Goal: Check status: Check status

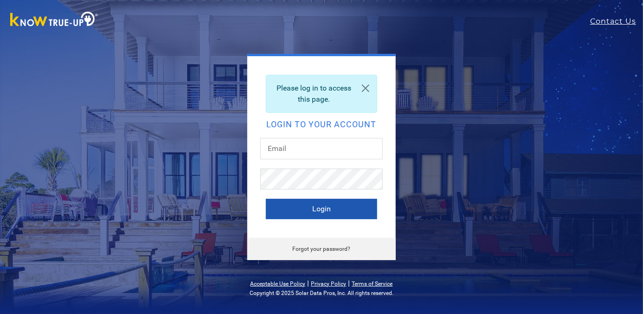
type input "[EMAIL_ADDRESS][DOMAIN_NAME]"
click at [306, 209] on button "Login" at bounding box center [321, 209] width 111 height 20
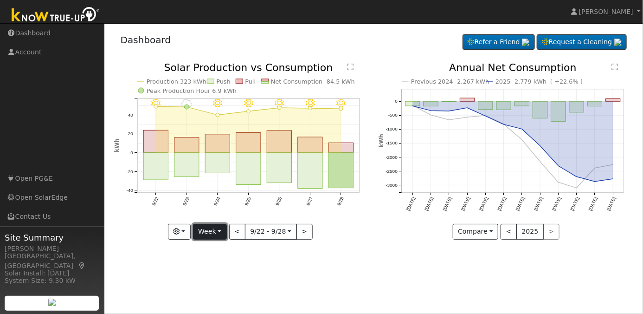
click at [221, 232] on button "Week" at bounding box center [210, 232] width 34 height 16
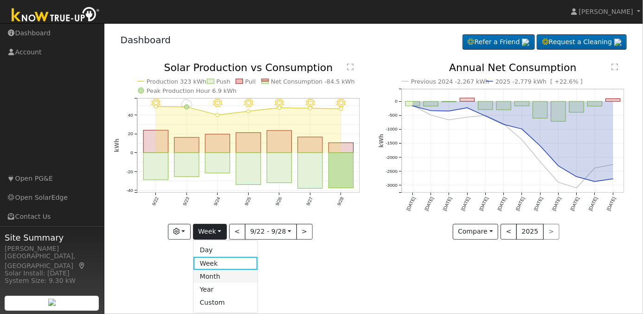
click at [212, 277] on link "Month" at bounding box center [226, 276] width 65 height 13
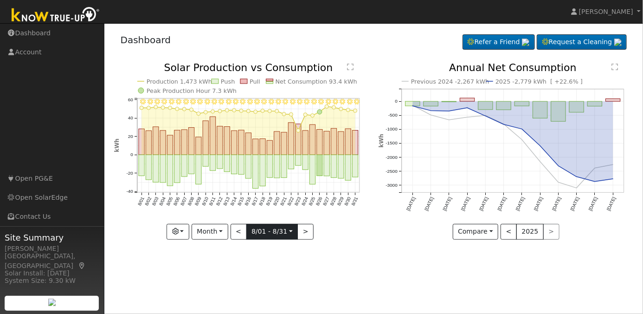
click at [290, 232] on input "[DATE]" at bounding box center [272, 231] width 51 height 15
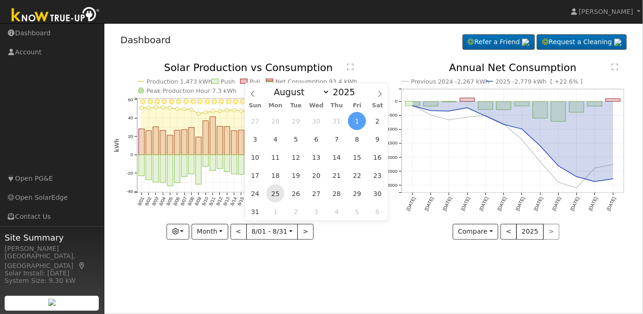
click at [277, 193] on span "25" at bounding box center [275, 193] width 18 height 18
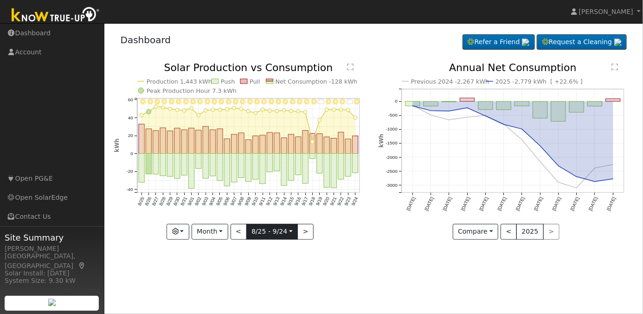
click at [287, 230] on input "[DATE]" at bounding box center [272, 231] width 51 height 15
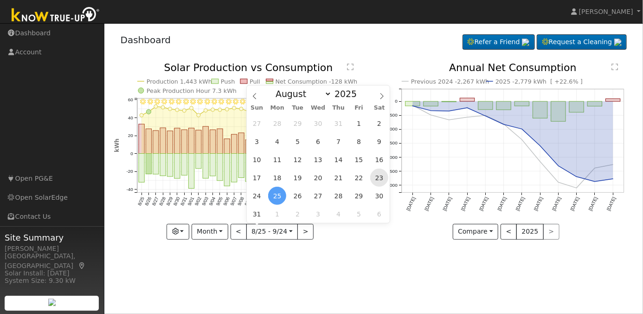
click at [378, 180] on span "23" at bounding box center [379, 177] width 18 height 18
type input "[DATE]"
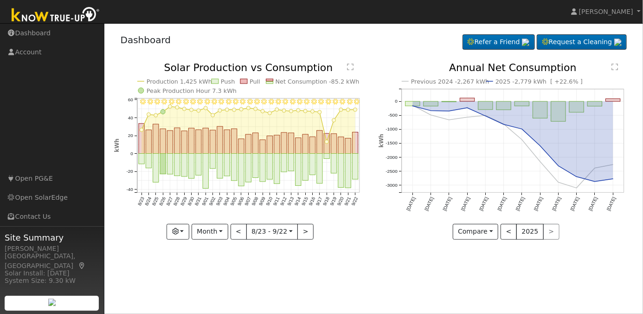
click at [374, 56] on div "Dashboard Refer a Friend Request a Cleaning Refer a Friend" at bounding box center [374, 42] width 520 height 28
click at [31, 197] on link "Open SolarEdge" at bounding box center [52, 197] width 104 height 19
